Goal: Information Seeking & Learning: Understand process/instructions

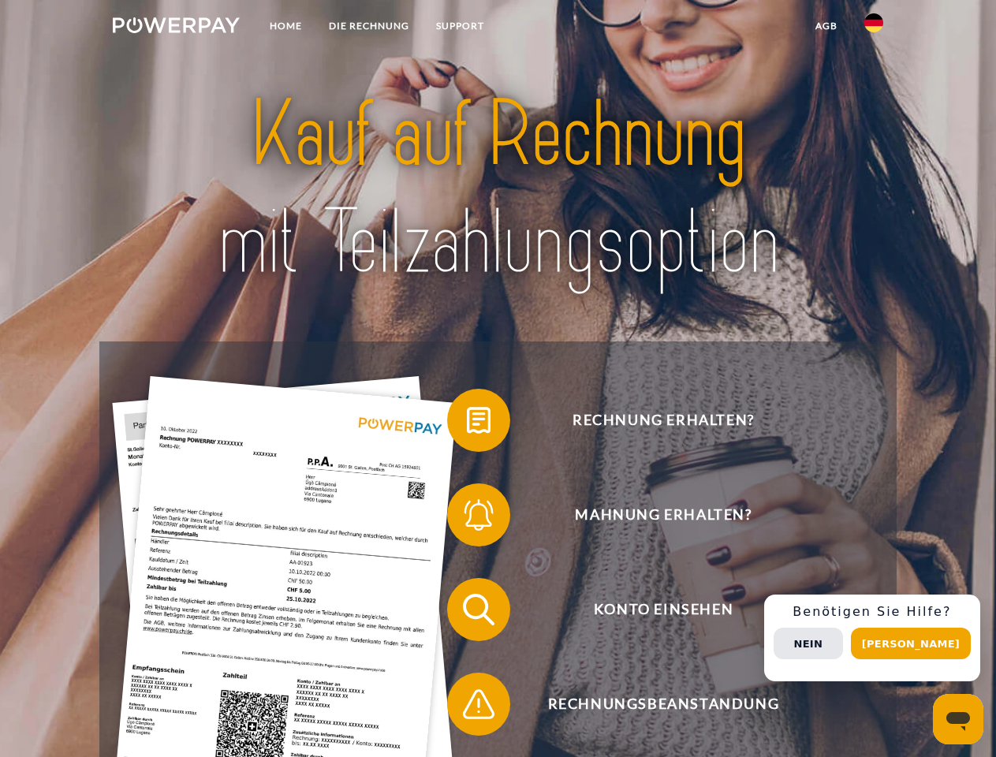
click at [176, 28] on img at bounding box center [176, 25] width 127 height 16
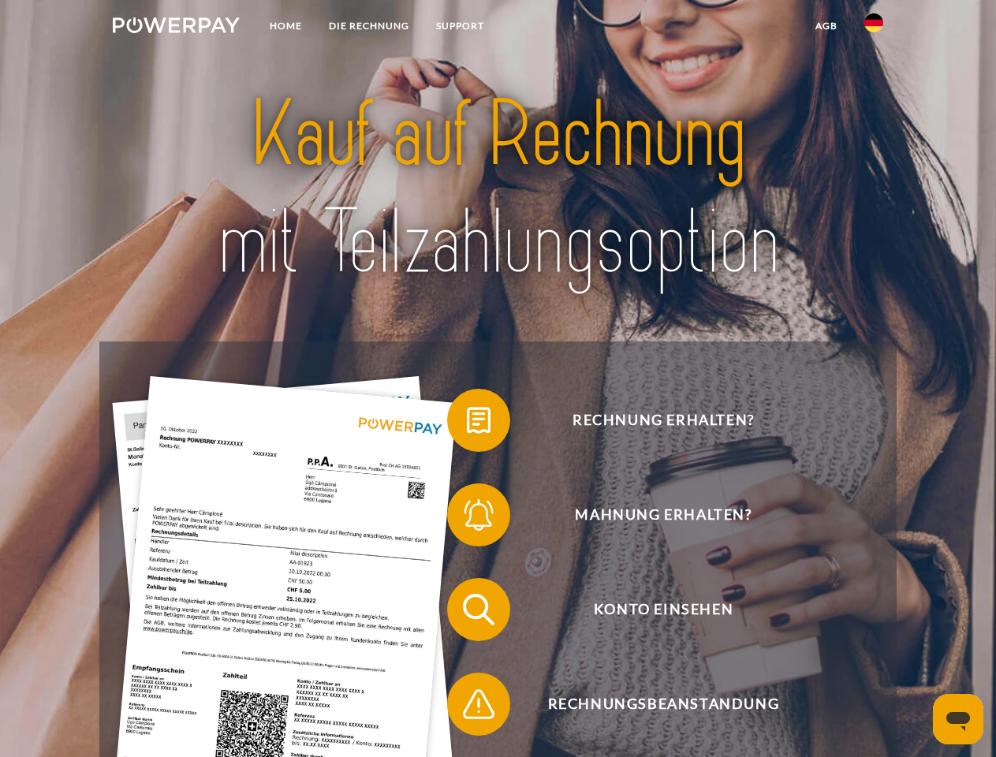
click at [874, 28] on img at bounding box center [873, 22] width 19 height 19
click at [825, 26] on link "agb" at bounding box center [826, 26] width 49 height 28
click at [467, 423] on span at bounding box center [455, 420] width 79 height 79
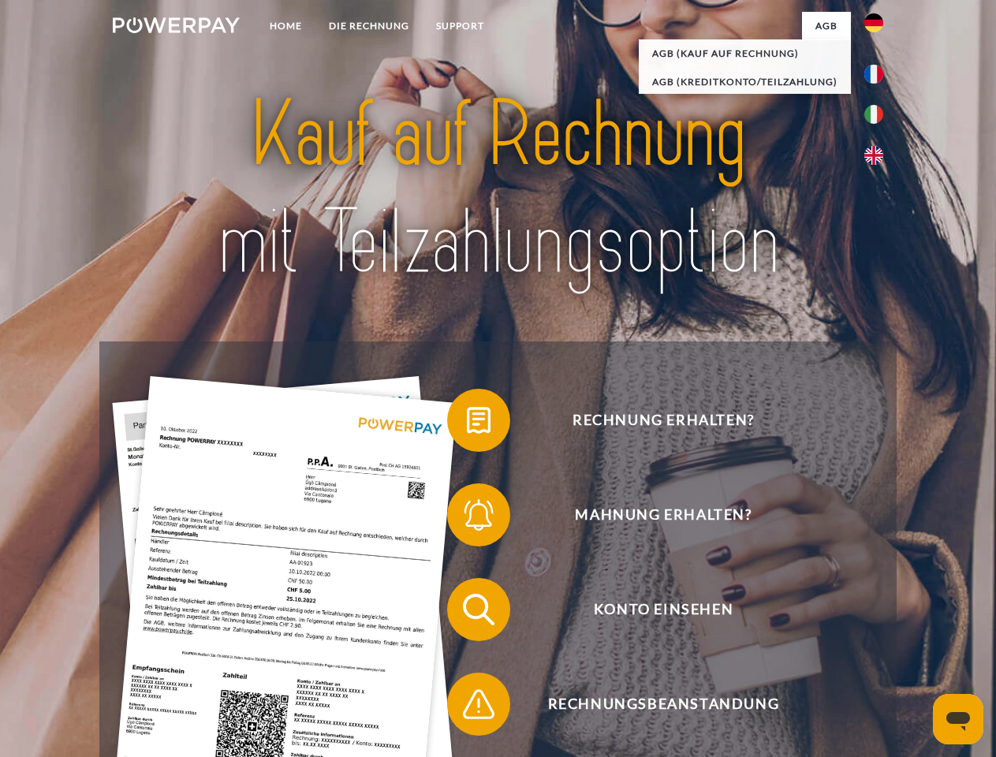
click at [467, 518] on div "Rechnung erhalten? Mahnung erhalten? Konto einsehen" at bounding box center [497, 656] width 796 height 631
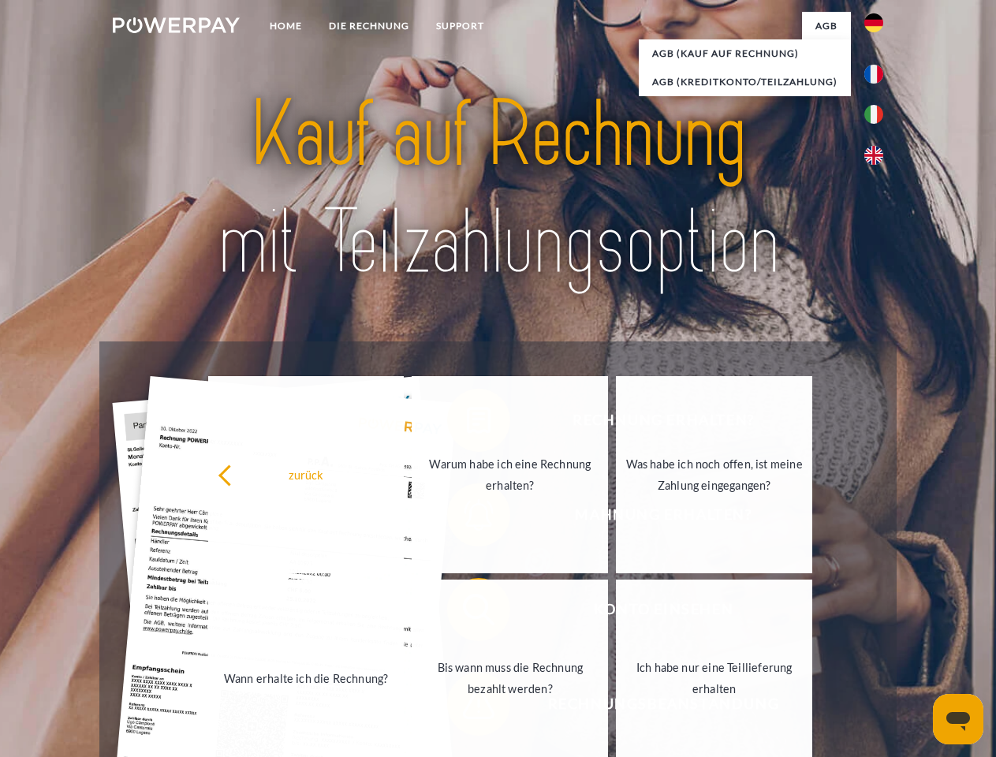
click at [467, 613] on link "Bis wann muss die Rechnung bezahlt werden?" at bounding box center [510, 678] width 196 height 197
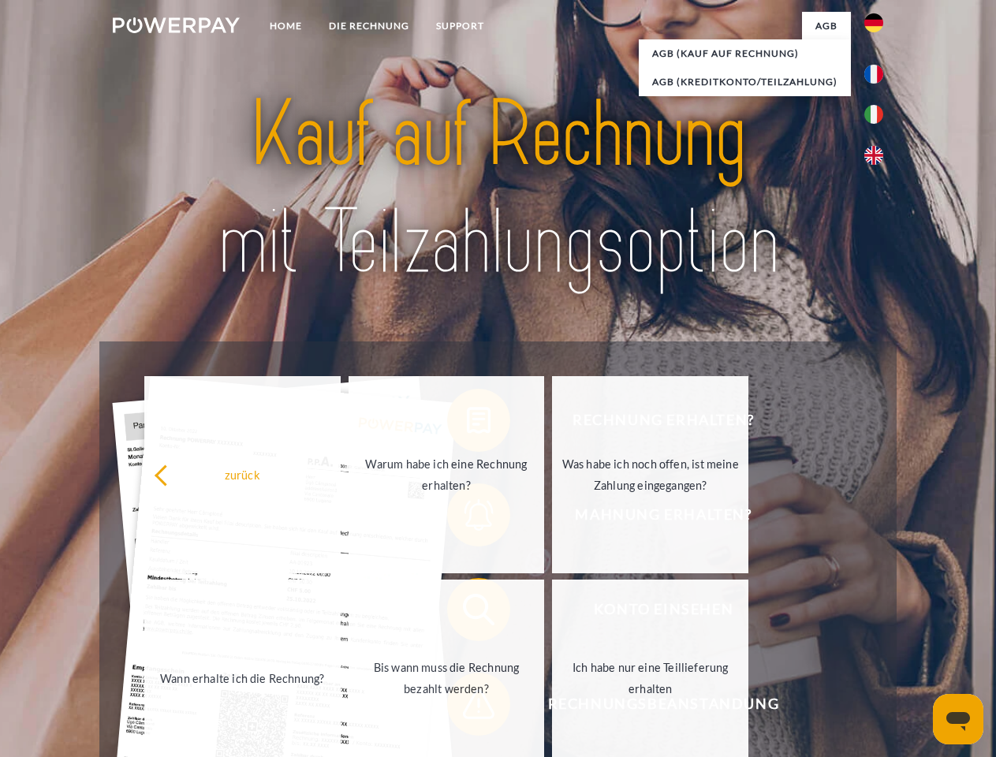
click at [552, 707] on link "Ich habe nur eine Teillieferung erhalten" at bounding box center [650, 678] width 196 height 197
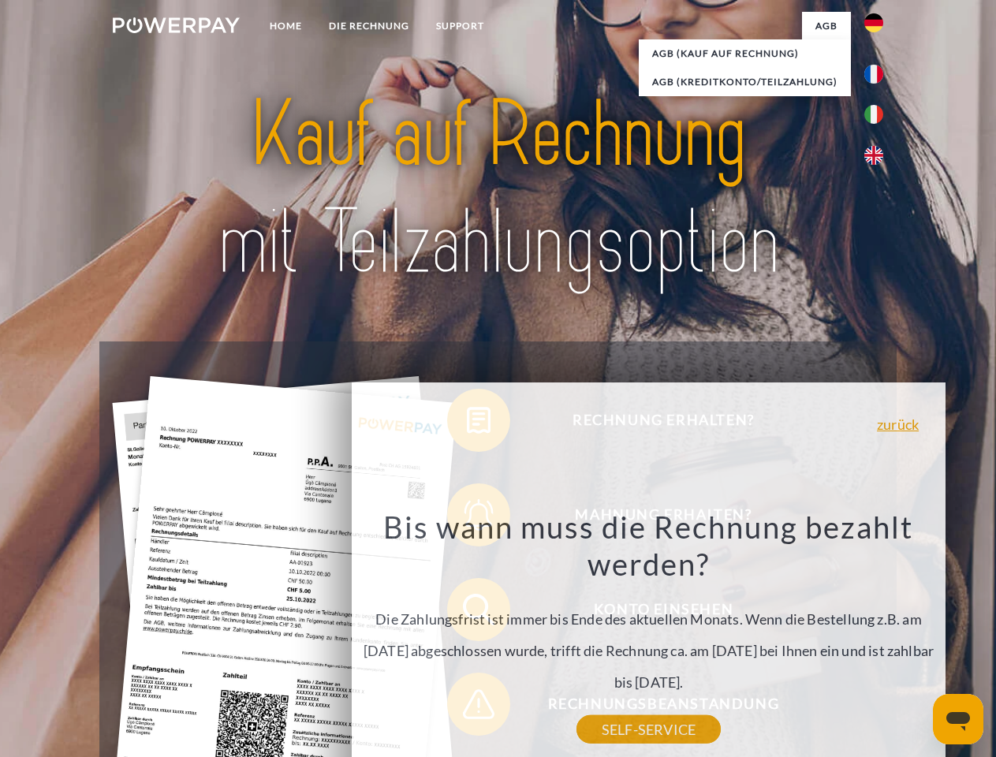
click at [878, 638] on div "Rechnung erhalten? Mahnung erhalten? Konto einsehen" at bounding box center [497, 656] width 796 height 631
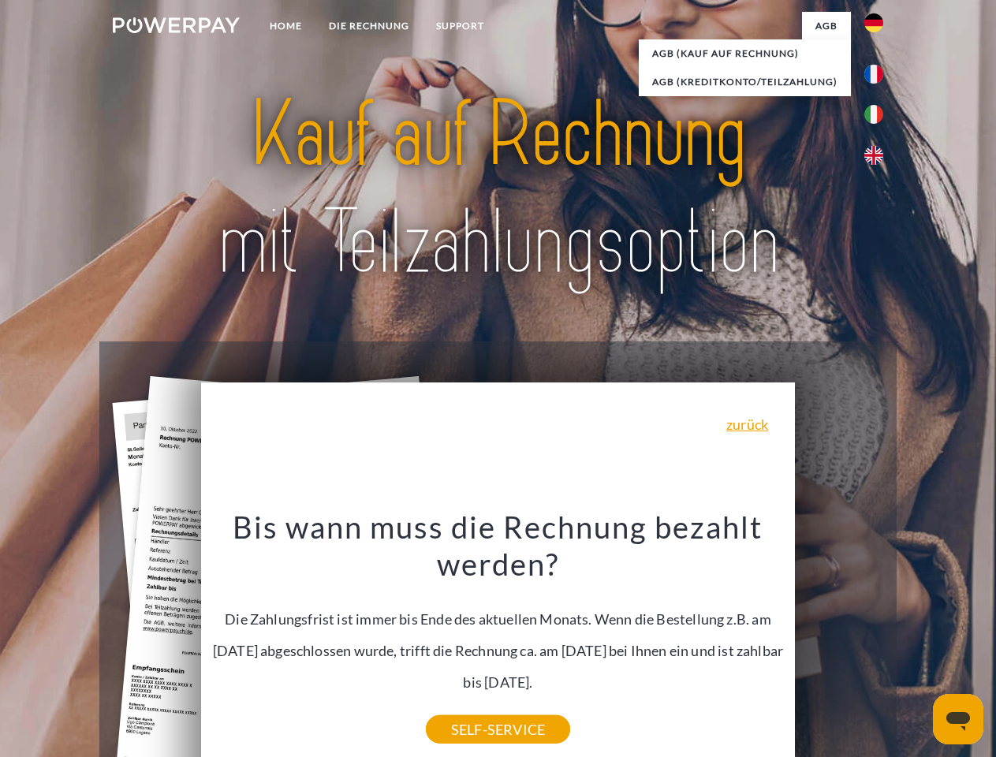
click at [839, 641] on span "Konto einsehen" at bounding box center [663, 609] width 386 height 63
click at [916, 643] on header "Home DIE RECHNUNG SUPPORT" at bounding box center [498, 544] width 996 height 1089
